Goal: Task Accomplishment & Management: Manage account settings

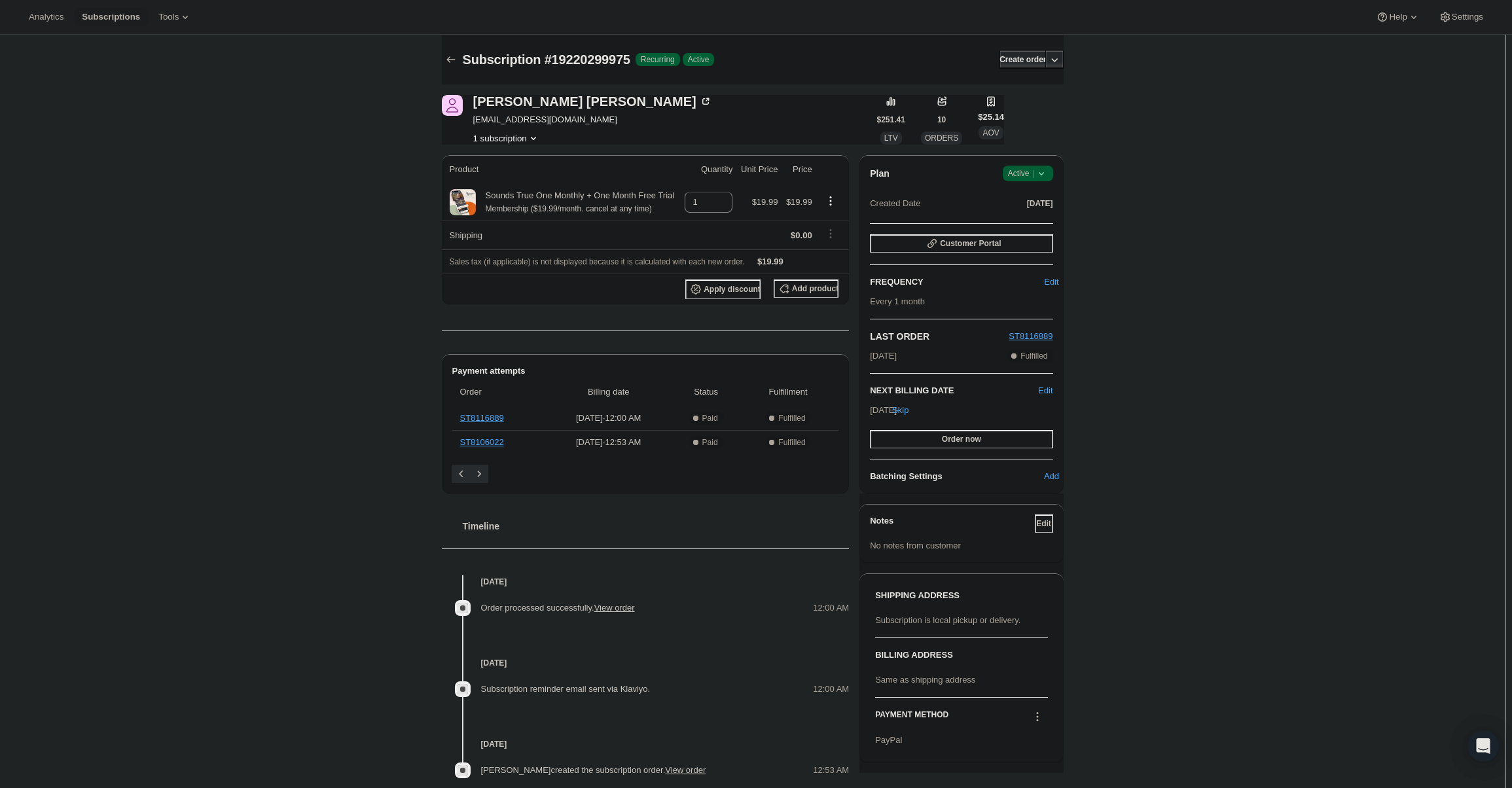
click at [1339, 312] on div "Subscription #19220299975. This page is ready Subscription #19220299975 Success…" at bounding box center [752, 425] width 1505 height 782
drag, startPoint x: 1032, startPoint y: 163, endPoint x: 1038, endPoint y: 169, distance: 8.5
click at [1034, 164] on div "Plan Success Active | Created Date Jul 17, 2025 Customer Portal FREQUENCY Edit …" at bounding box center [961, 324] width 203 height 339
click at [1037, 176] on span "Active |" at bounding box center [1028, 173] width 40 height 13
click at [1039, 214] on button "Cancel subscription" at bounding box center [1032, 222] width 82 height 21
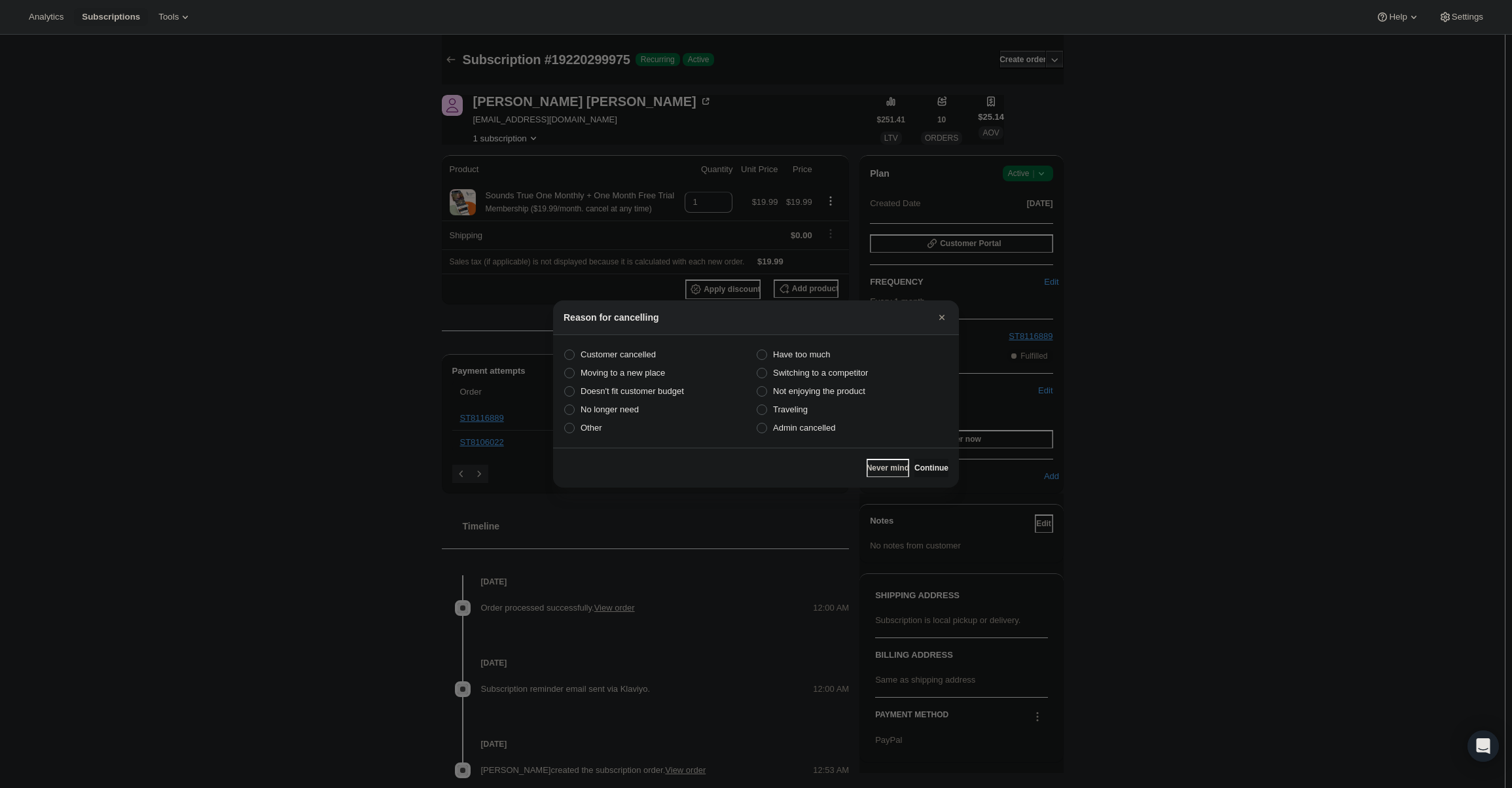
drag, startPoint x: 786, startPoint y: 435, endPoint x: 825, endPoint y: 439, distance: 39.2
click at [787, 435] on label "Admin cancelled" at bounding box center [852, 428] width 192 height 18
click at [757, 423] on input "Admin cancelled" at bounding box center [757, 423] width 1 height 1
radio input "true"
click at [944, 469] on button "Continue" at bounding box center [931, 468] width 34 height 18
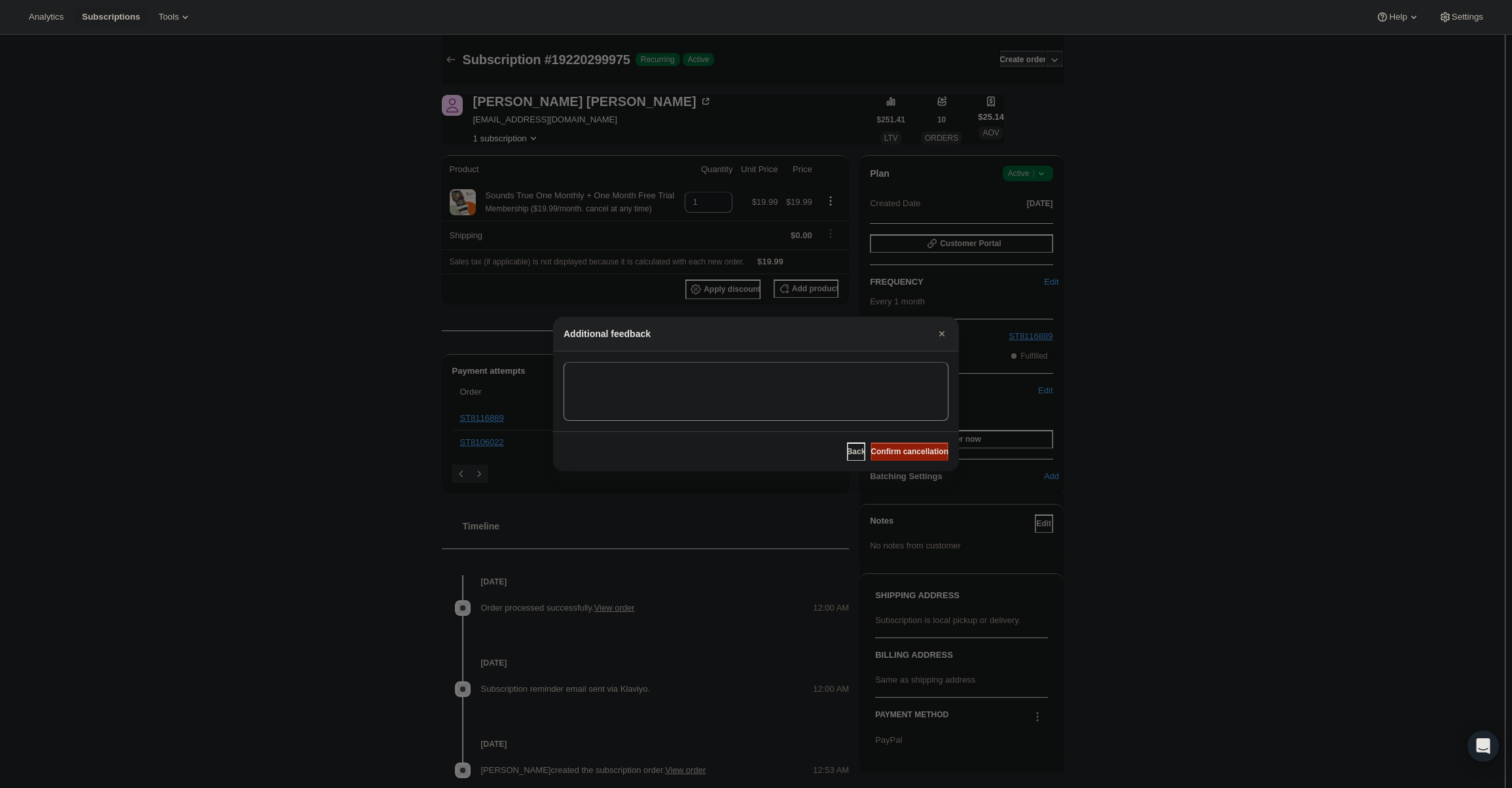
click at [926, 458] on button "Confirm cancellation" at bounding box center [910, 451] width 78 height 18
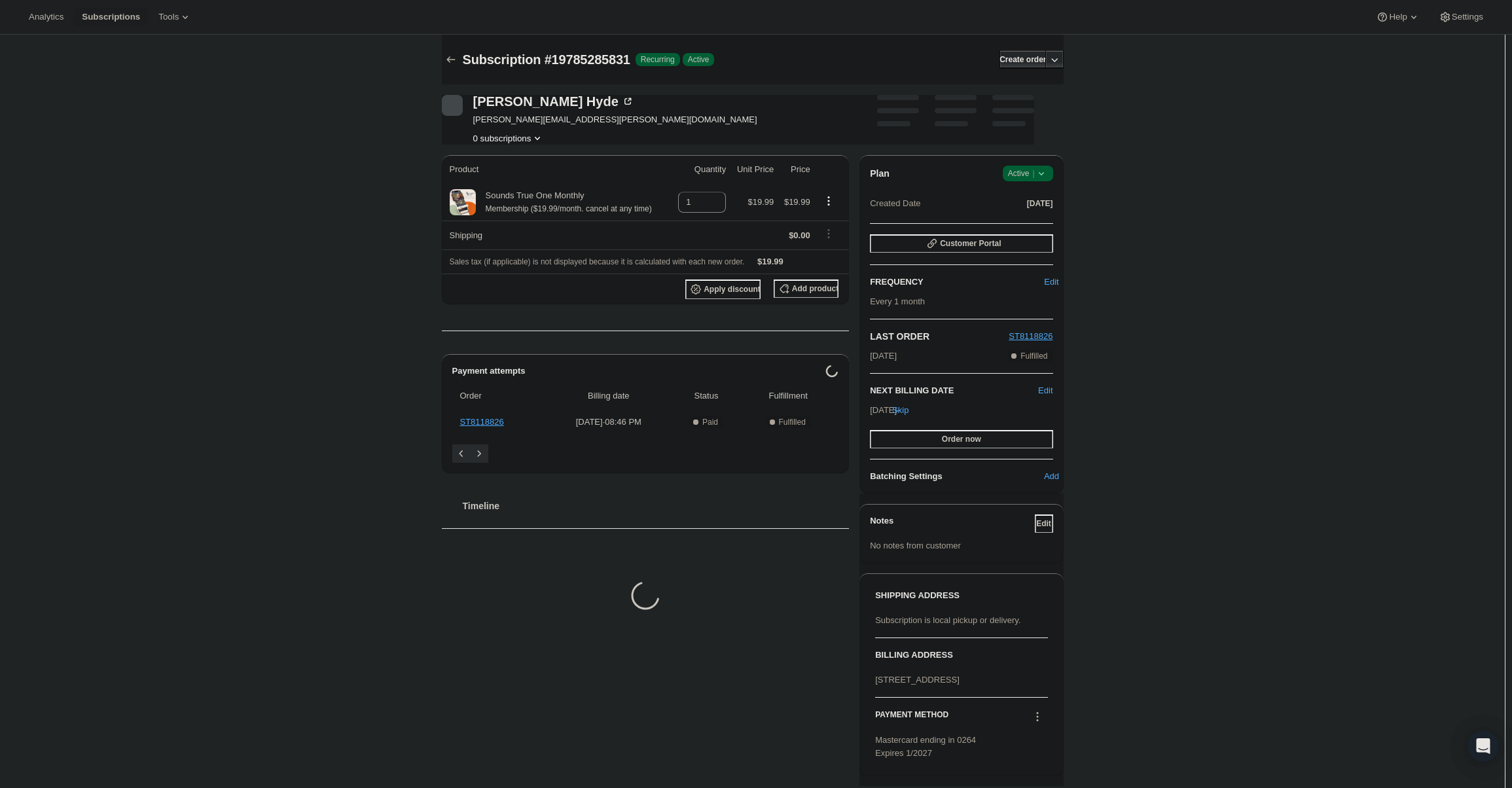
click at [1047, 168] on icon at bounding box center [1041, 173] width 13 height 13
click at [1039, 224] on span "Cancel subscription" at bounding box center [1032, 222] width 74 height 10
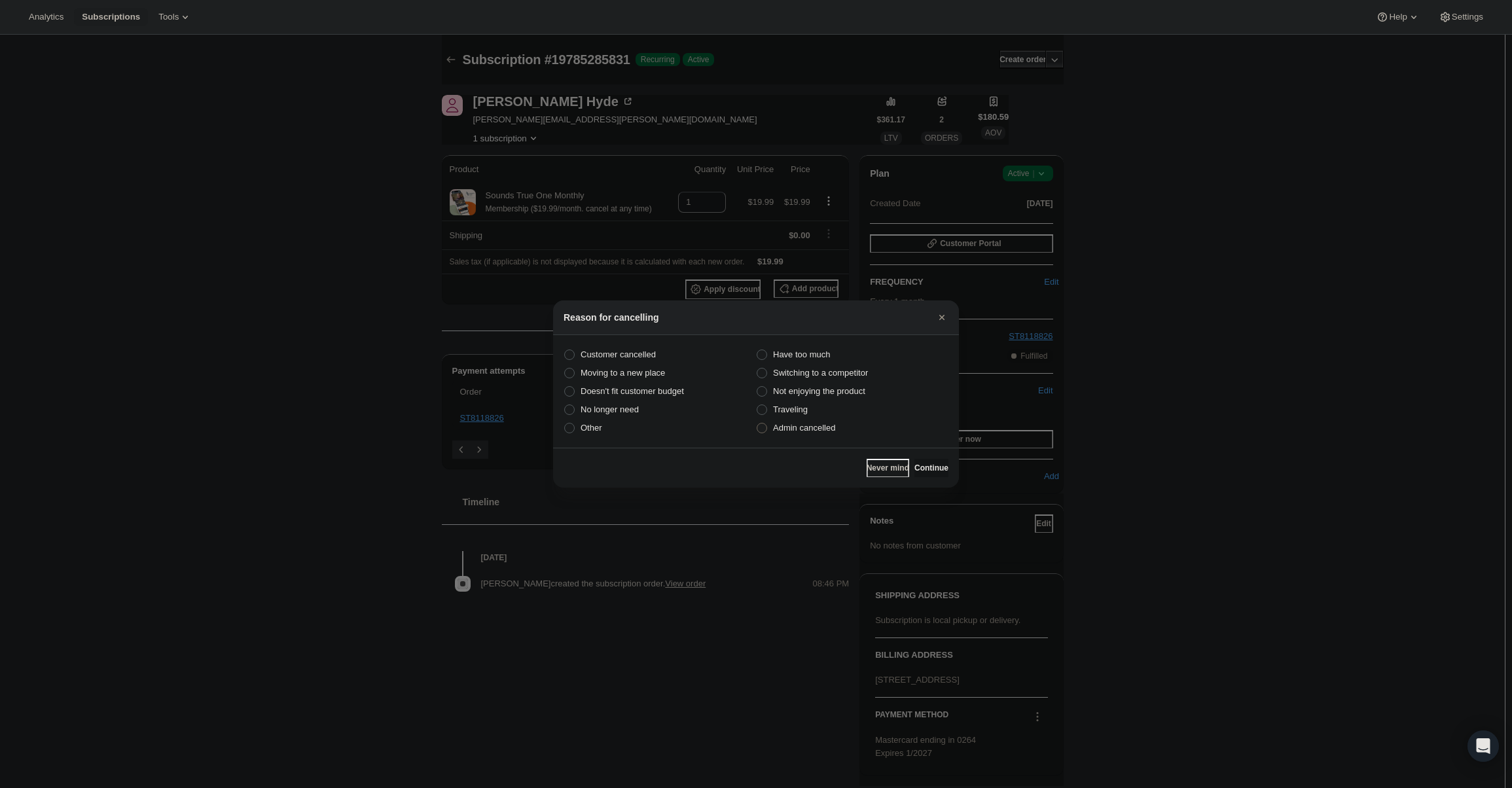
click at [843, 434] on label "Admin cancelled" at bounding box center [852, 428] width 192 height 18
click at [757, 423] on input "Admin cancelled" at bounding box center [757, 423] width 1 height 1
radio input "true"
click at [914, 464] on span "Continue" at bounding box center [931, 468] width 34 height 11
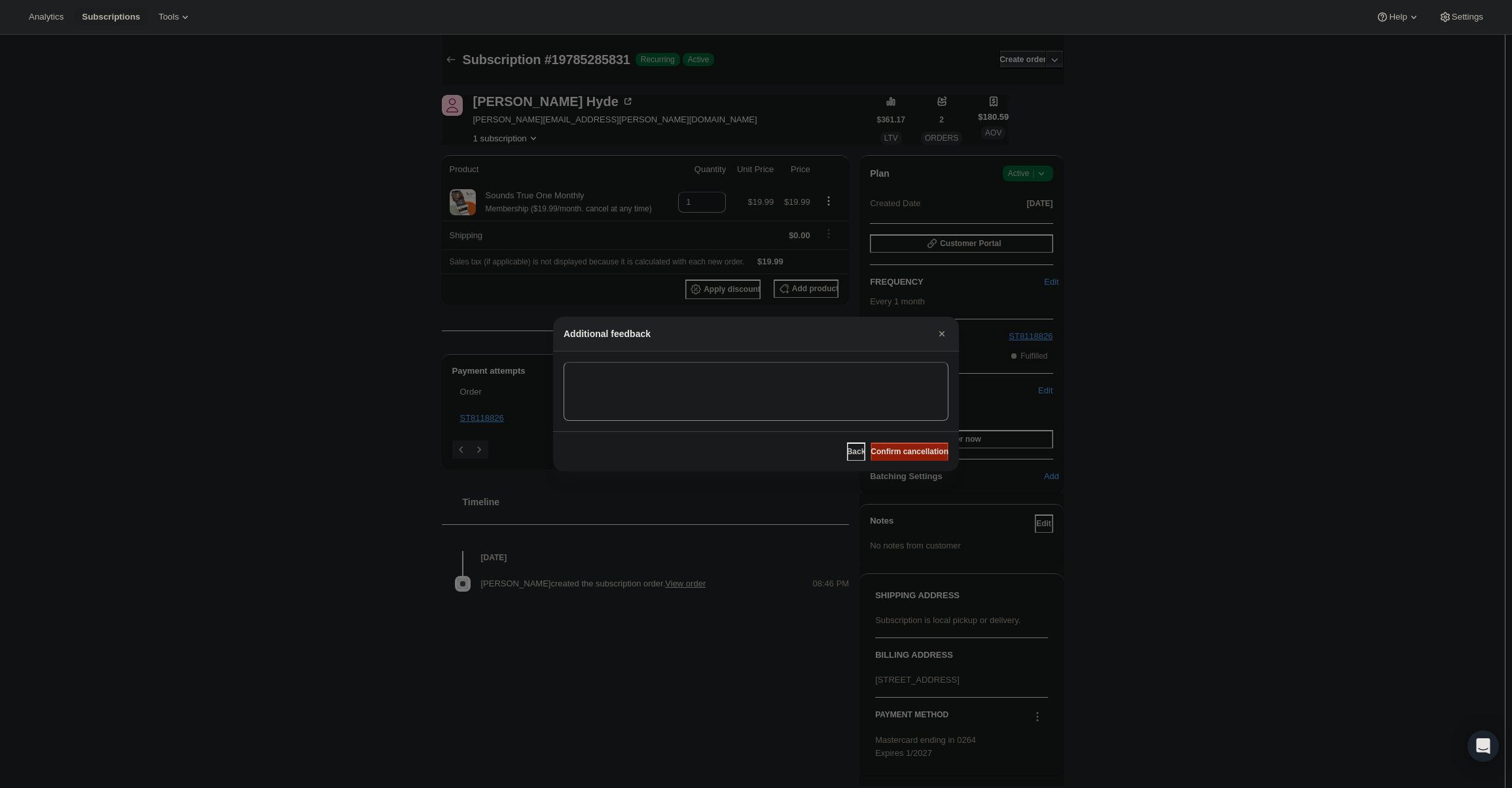
click at [909, 458] on button "Confirm cancellation" at bounding box center [910, 451] width 78 height 18
